Goal: Information Seeking & Learning: Understand process/instructions

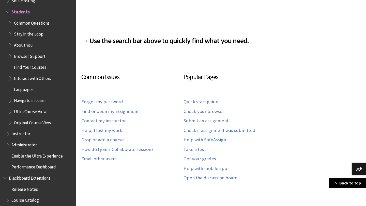
scroll to position [237, 0]
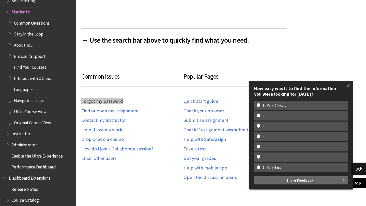
click at [86, 100] on link "Forgot my password" at bounding box center [102, 102] width 42 height 6
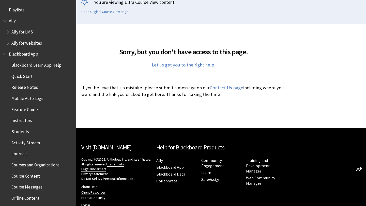
scroll to position [130, 0]
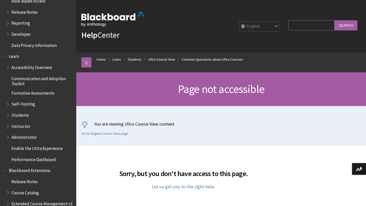
scroll to position [454, 0]
